Goal: Find contact information: Find contact information

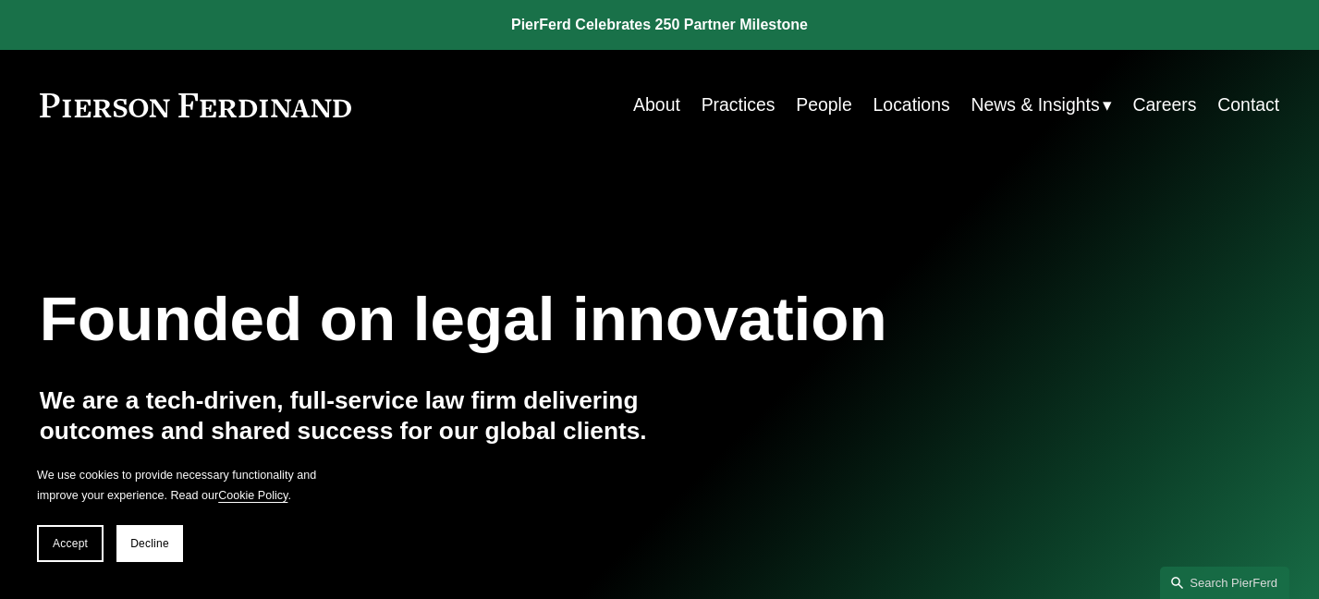
drag, startPoint x: 386, startPoint y: 116, endPoint x: 56, endPoint y: 108, distance: 330.0
click at [24, 108] on div "Skip to Content About Practices People Locations" at bounding box center [659, 105] width 1319 height 110
drag, startPoint x: 372, startPoint y: 106, endPoint x: 83, endPoint y: 106, distance: 289.2
click at [83, 106] on div "About Practices People Locations News & Insights News" at bounding box center [659, 105] width 1239 height 36
drag, startPoint x: 27, startPoint y: 105, endPoint x: 353, endPoint y: 114, distance: 326.3
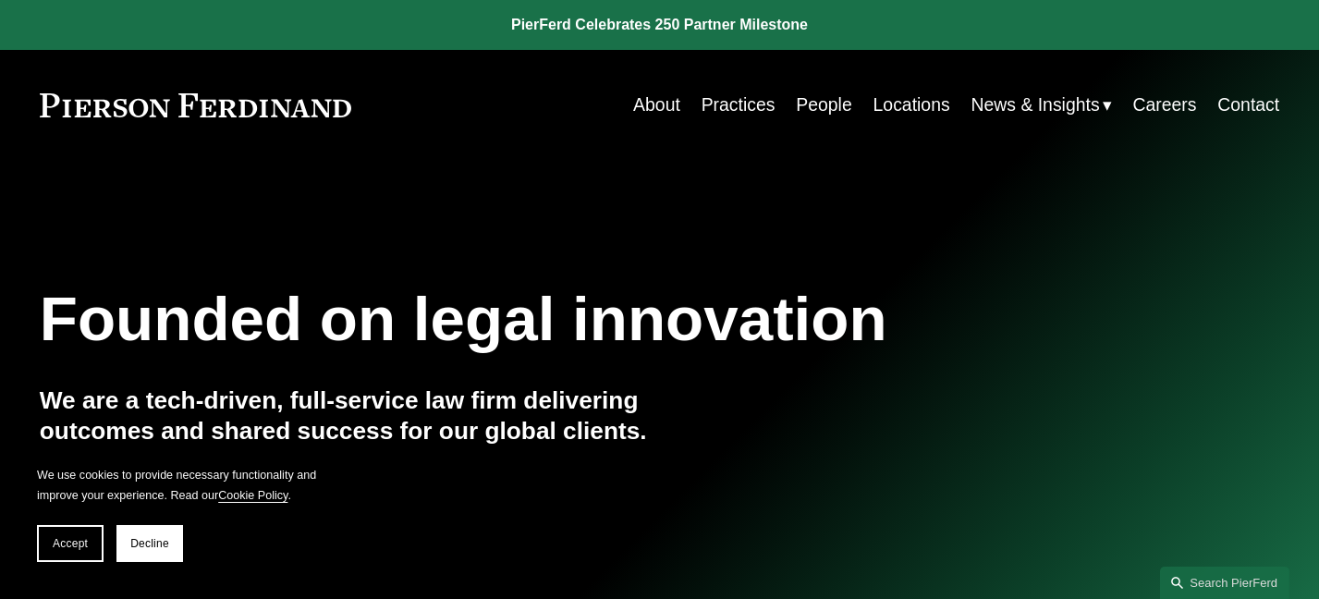
click at [344, 118] on div "Skip to Content About Practices People Locations" at bounding box center [659, 105] width 1319 height 110
click at [378, 116] on div "About Practices People Locations News & Insights News Insights Blogs Careers Co…" at bounding box center [815, 105] width 928 height 36
click at [653, 106] on link "About" at bounding box center [656, 105] width 47 height 36
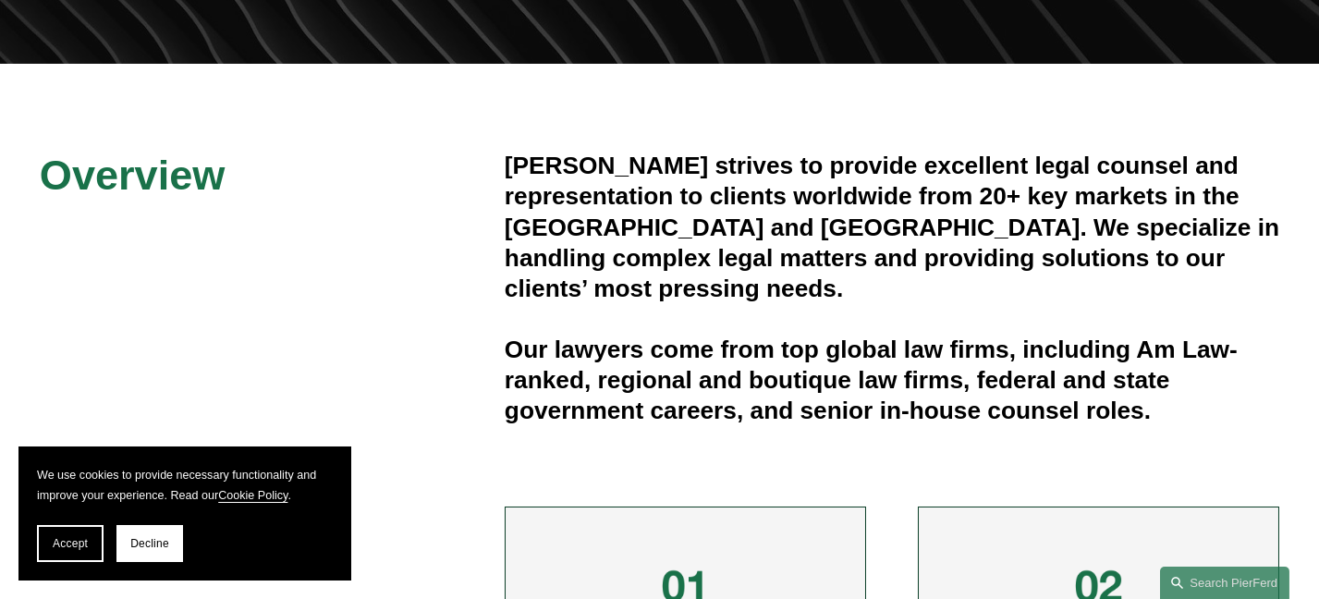
scroll to position [462, 0]
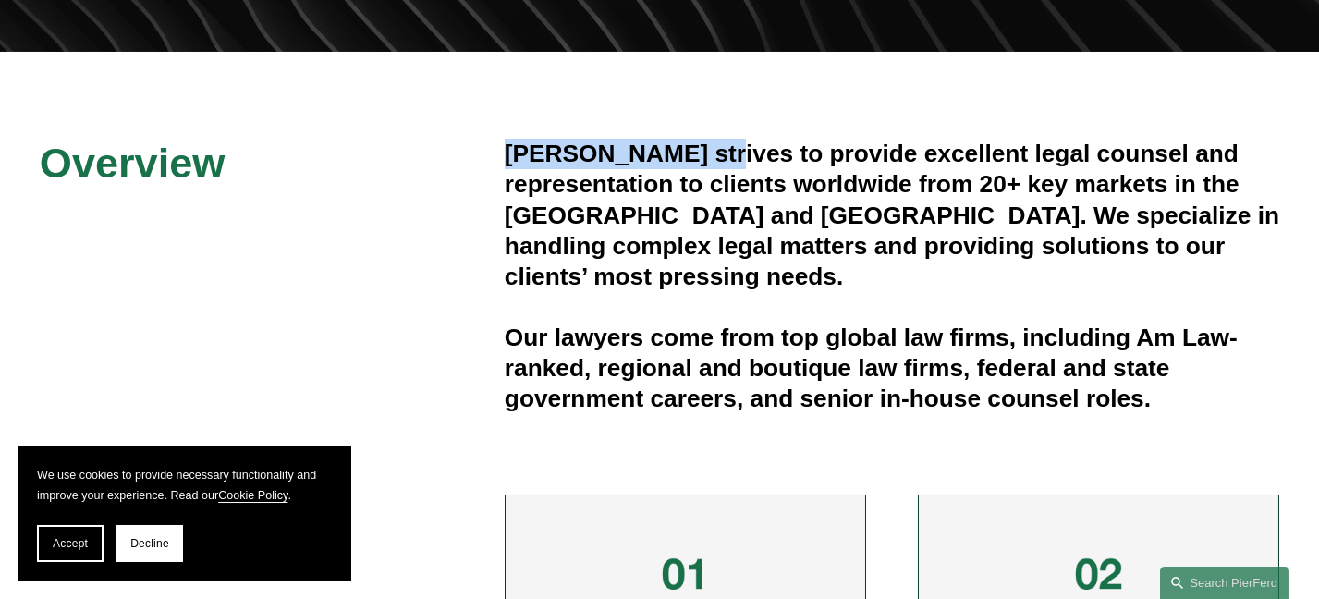
drag, startPoint x: 720, startPoint y: 159, endPoint x: 502, endPoint y: 156, distance: 218.1
click at [502, 156] on div "Overview Pierson Ferdinand strives to provide excellent legal counsel and repre…" at bounding box center [659, 556] width 1319 height 835
copy h4 "Pierson Ferdinand"
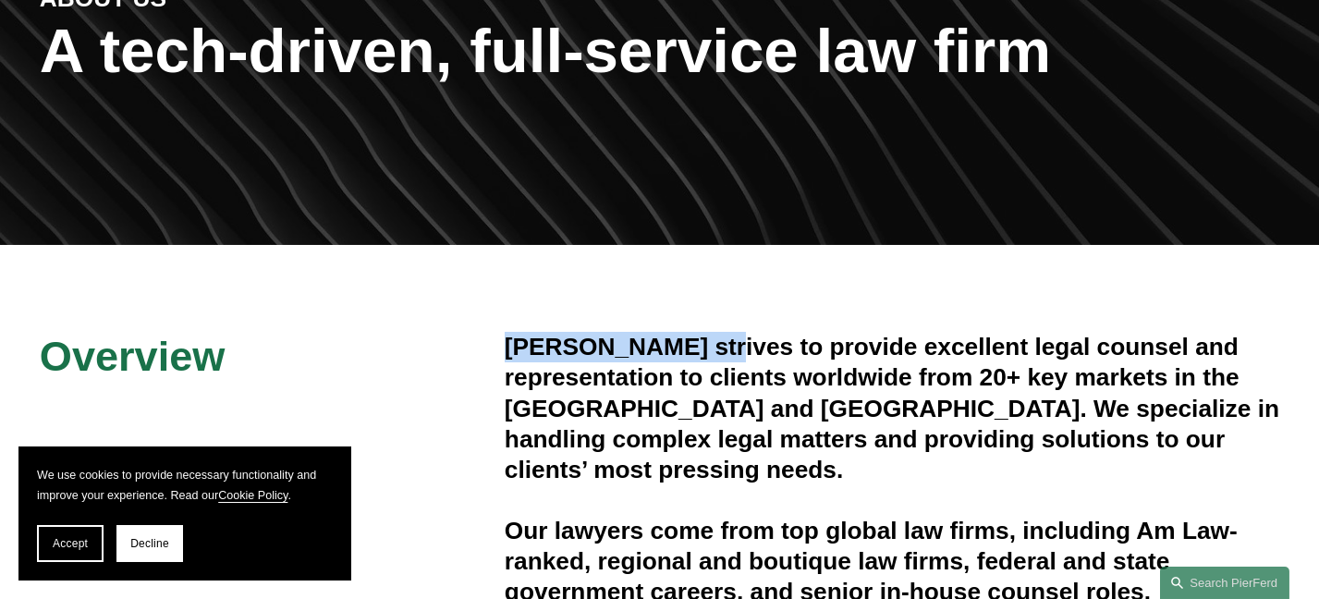
scroll to position [92, 0]
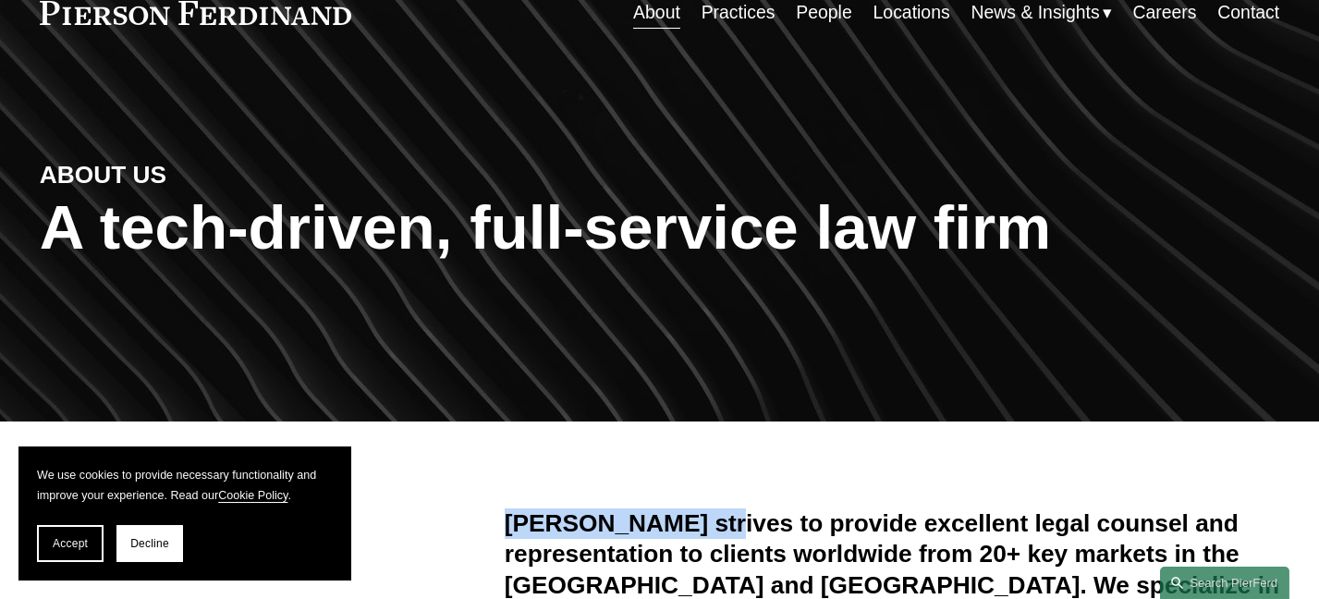
click at [1261, 11] on link "Contact" at bounding box center [1248, 12] width 62 height 36
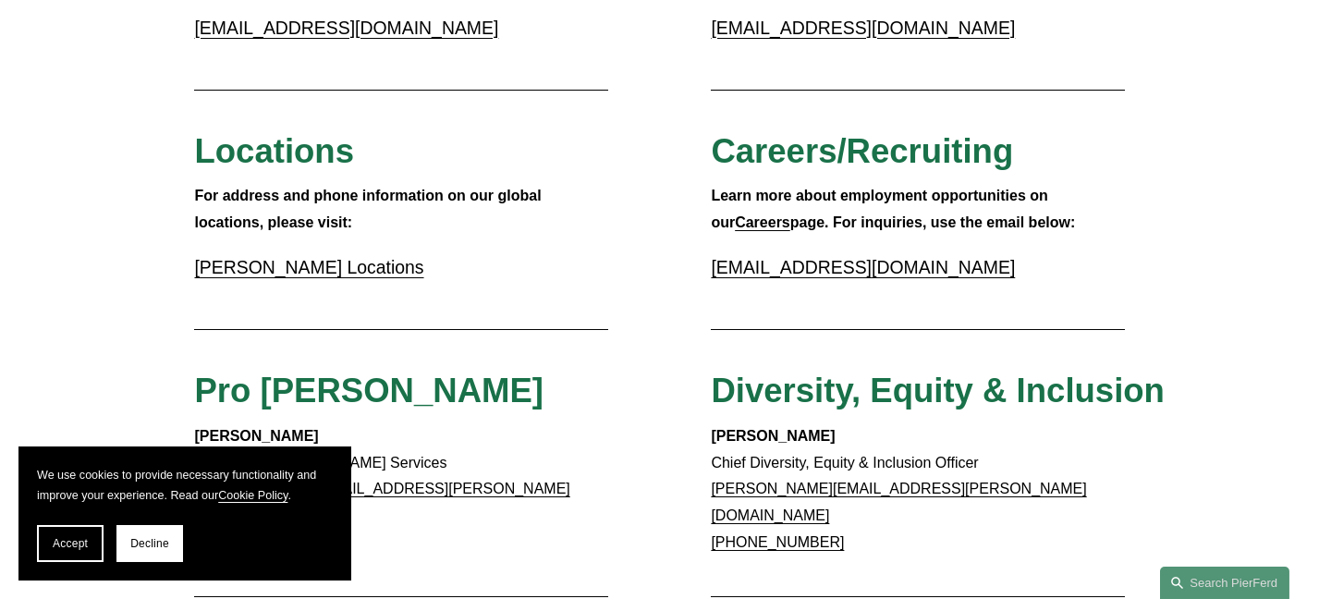
scroll to position [554, 0]
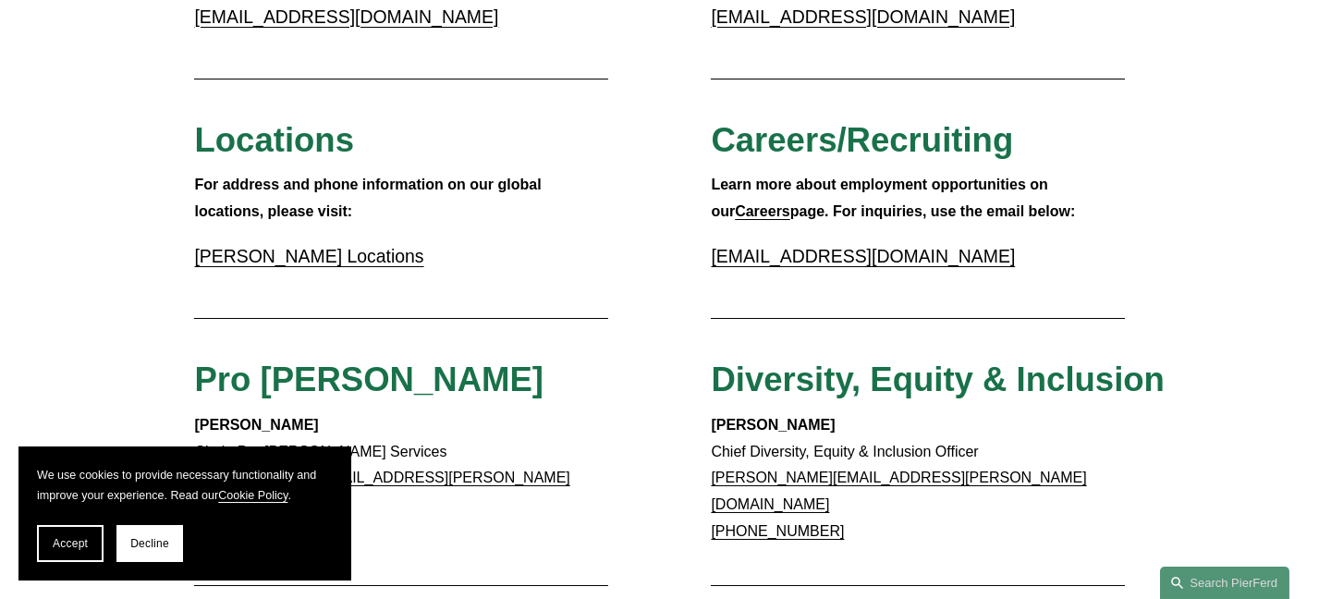
click at [793, 258] on link "recruit@pierferd.com" at bounding box center [863, 256] width 304 height 20
click at [835, 254] on link "[EMAIL_ADDRESS][DOMAIN_NAME]" at bounding box center [863, 256] width 304 height 20
click at [736, 217] on strong "Careers" at bounding box center [762, 211] width 55 height 16
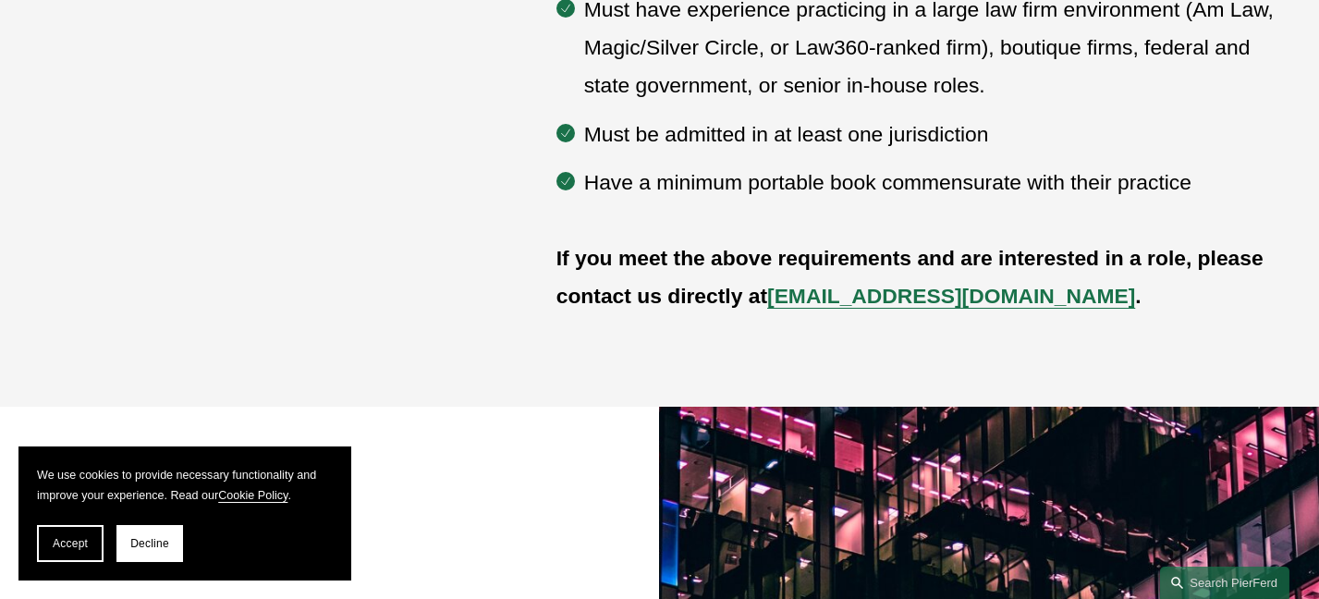
scroll to position [1109, 0]
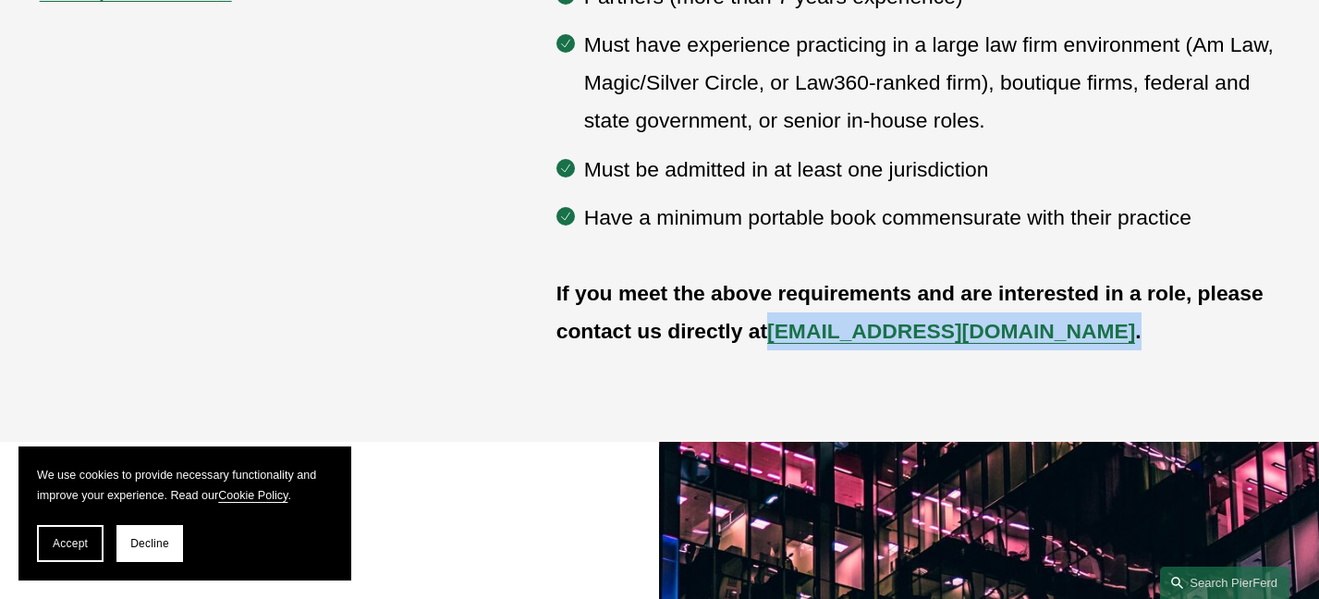
drag, startPoint x: 993, startPoint y: 344, endPoint x: 776, endPoint y: 339, distance: 217.2
click at [776, 339] on p "If you meet the above requirements and are interested in a role, please contact…" at bounding box center [918, 312] width 724 height 76
copy p "[EMAIL_ADDRESS][DOMAIN_NAME] ."
